Goal: Transaction & Acquisition: Register for event/course

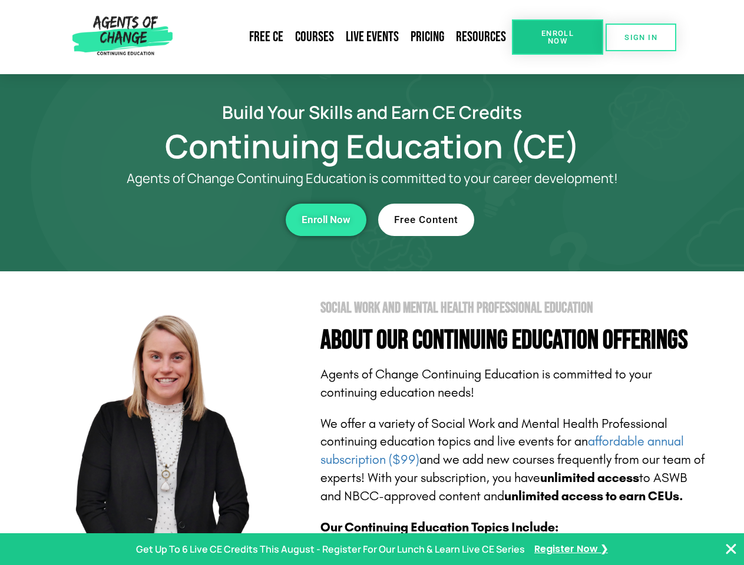
click at [372, 283] on section "Social Work and Mental Health Professional Education About Our Continuing Educa…" at bounding box center [372, 518] width 744 height 495
click at [557, 37] on span "Enroll Now" at bounding box center [558, 36] width 54 height 15
click at [641, 37] on span "SIGN IN" at bounding box center [640, 38] width 33 height 8
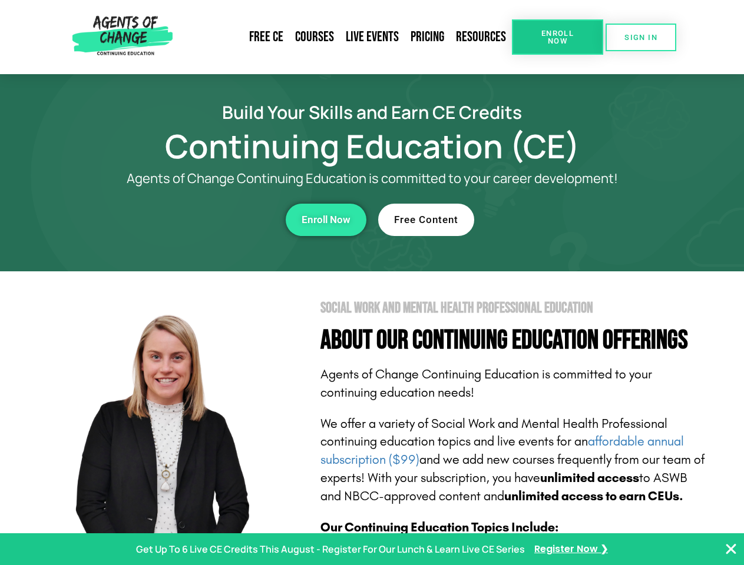
click at [204, 220] on div "Enroll Now" at bounding box center [204, 220] width 324 height 32
click at [326, 220] on span "Enroll Now" at bounding box center [326, 220] width 49 height 10
click at [540, 220] on div "Free Content" at bounding box center [540, 220] width 324 height 32
